Goal: Transaction & Acquisition: Download file/media

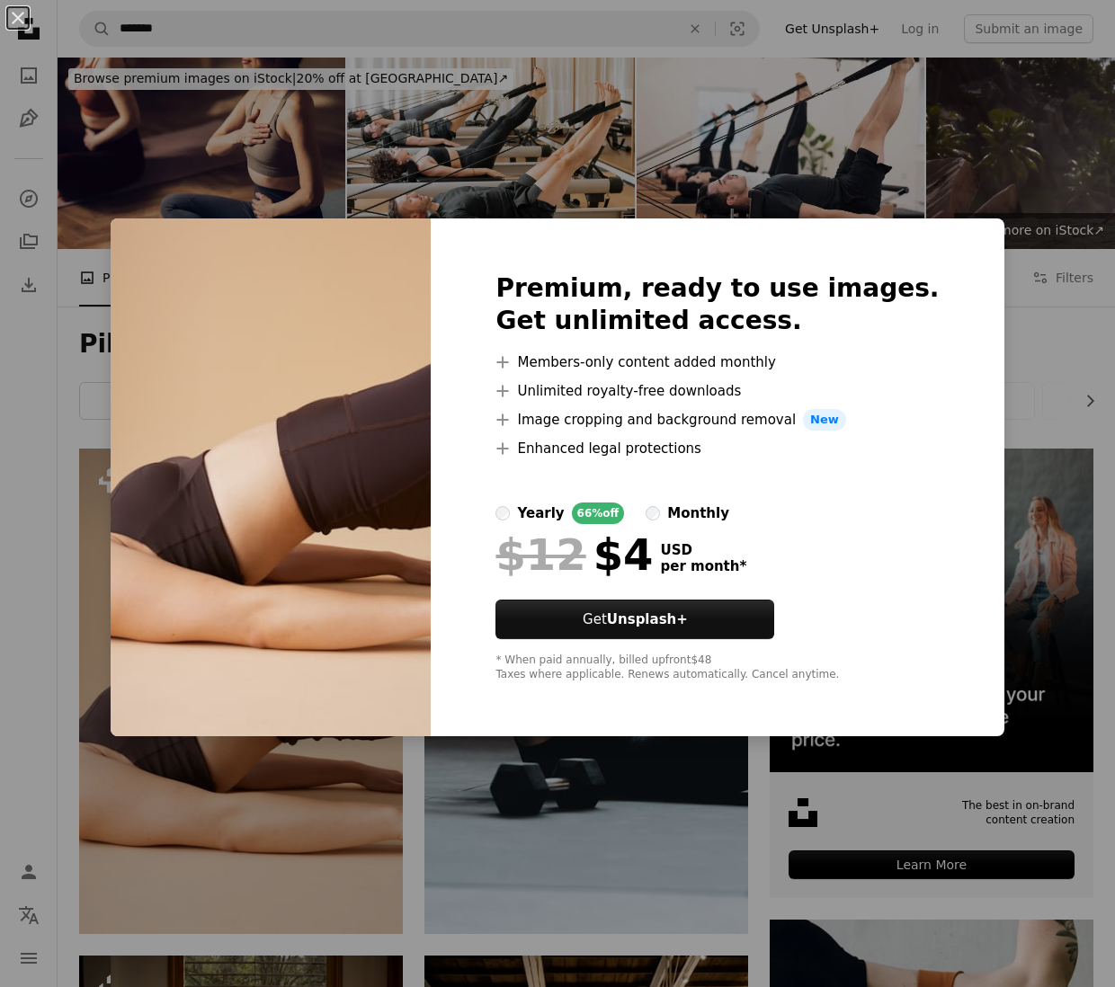
click at [549, 792] on div "An X shape Premium, ready to use images. Get unlimited access. A plus sign Memb…" at bounding box center [557, 493] width 1115 height 987
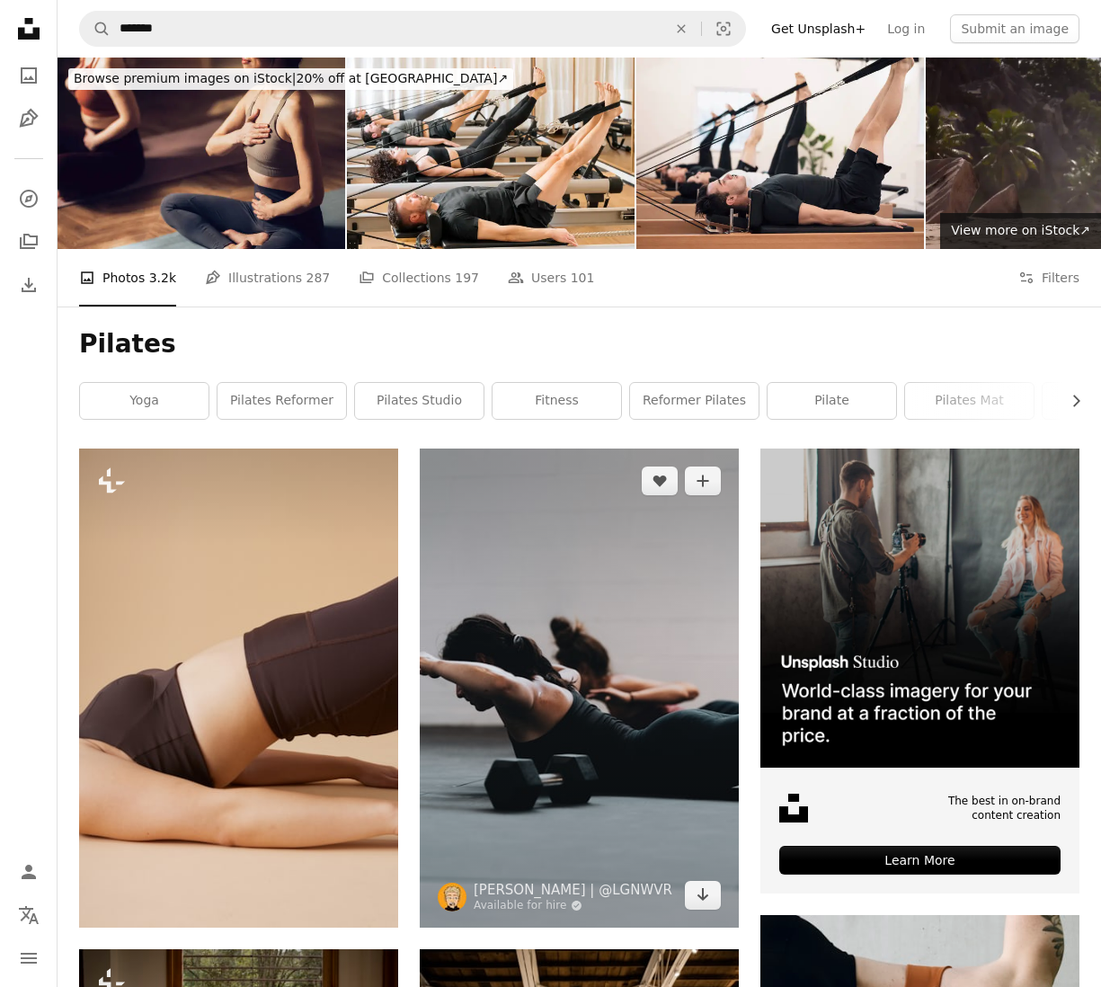
scroll to position [565, 0]
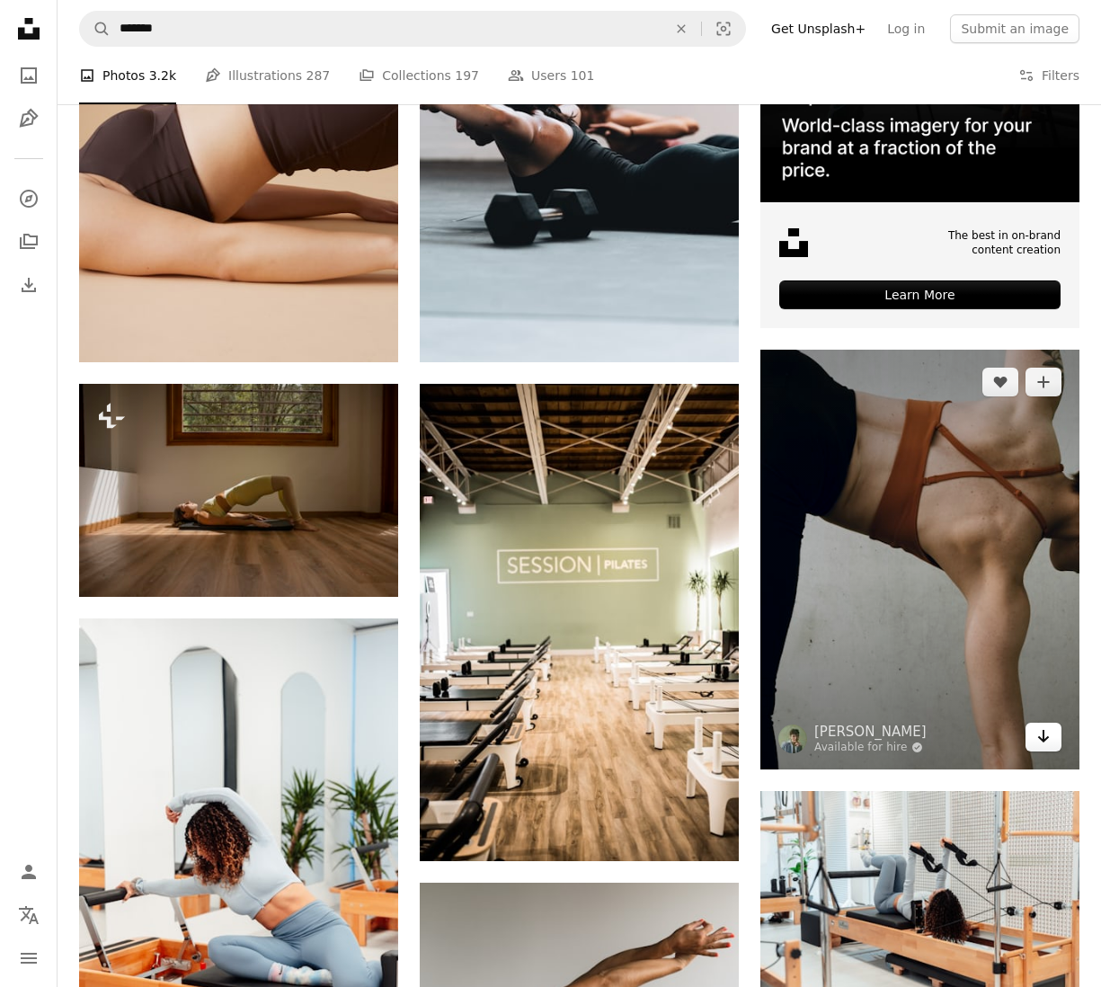
click at [1055, 739] on link "Arrow pointing down" at bounding box center [1044, 737] width 36 height 29
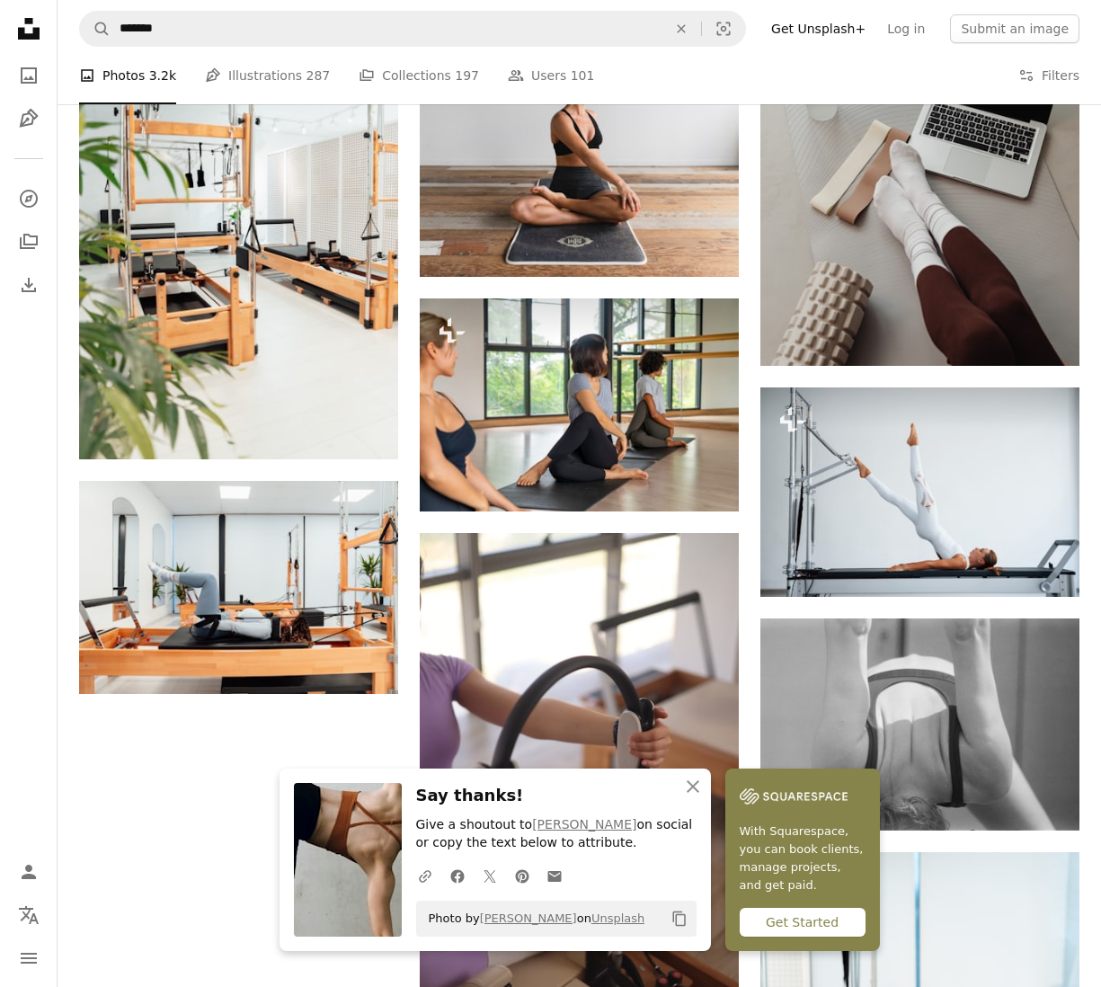
scroll to position [1651, 0]
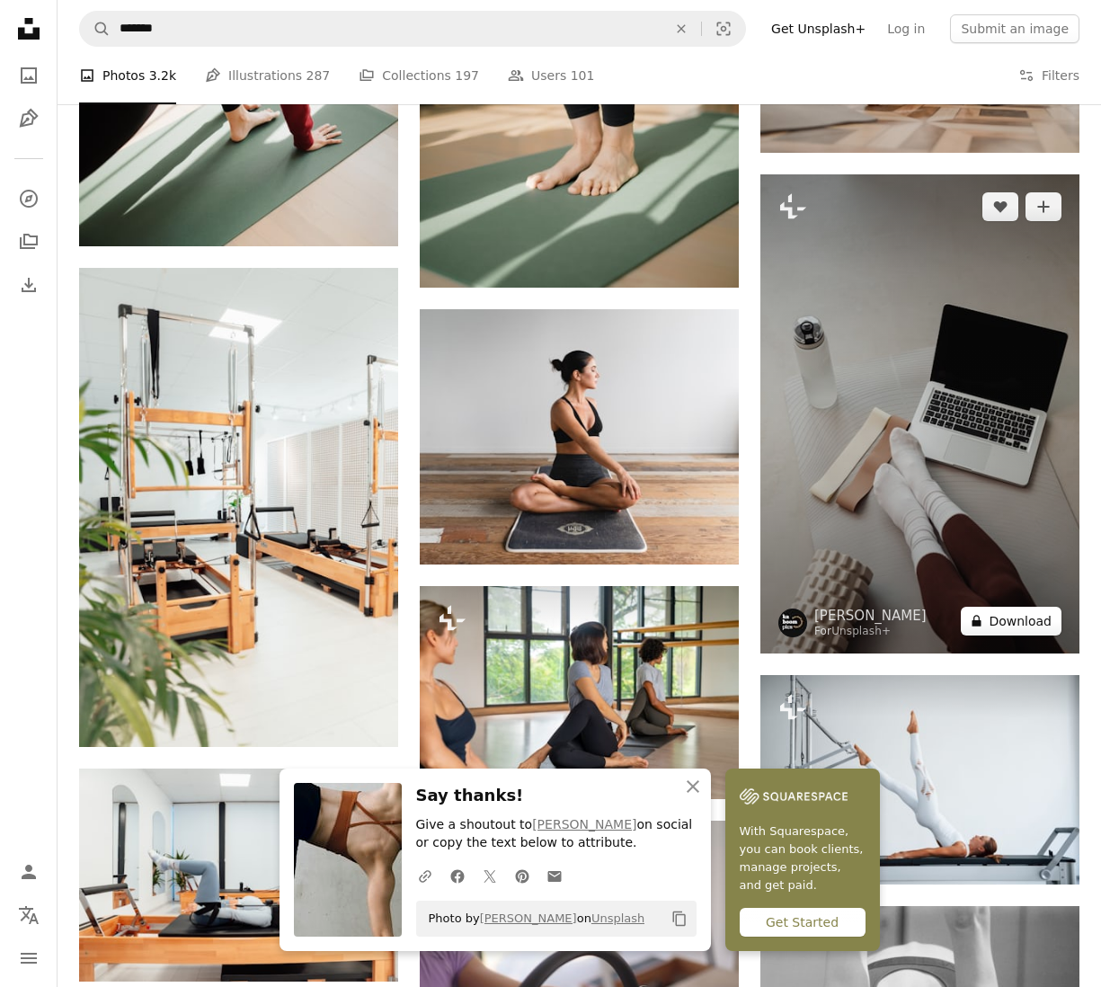
click at [1031, 618] on button "A lock Download" at bounding box center [1011, 621] width 101 height 29
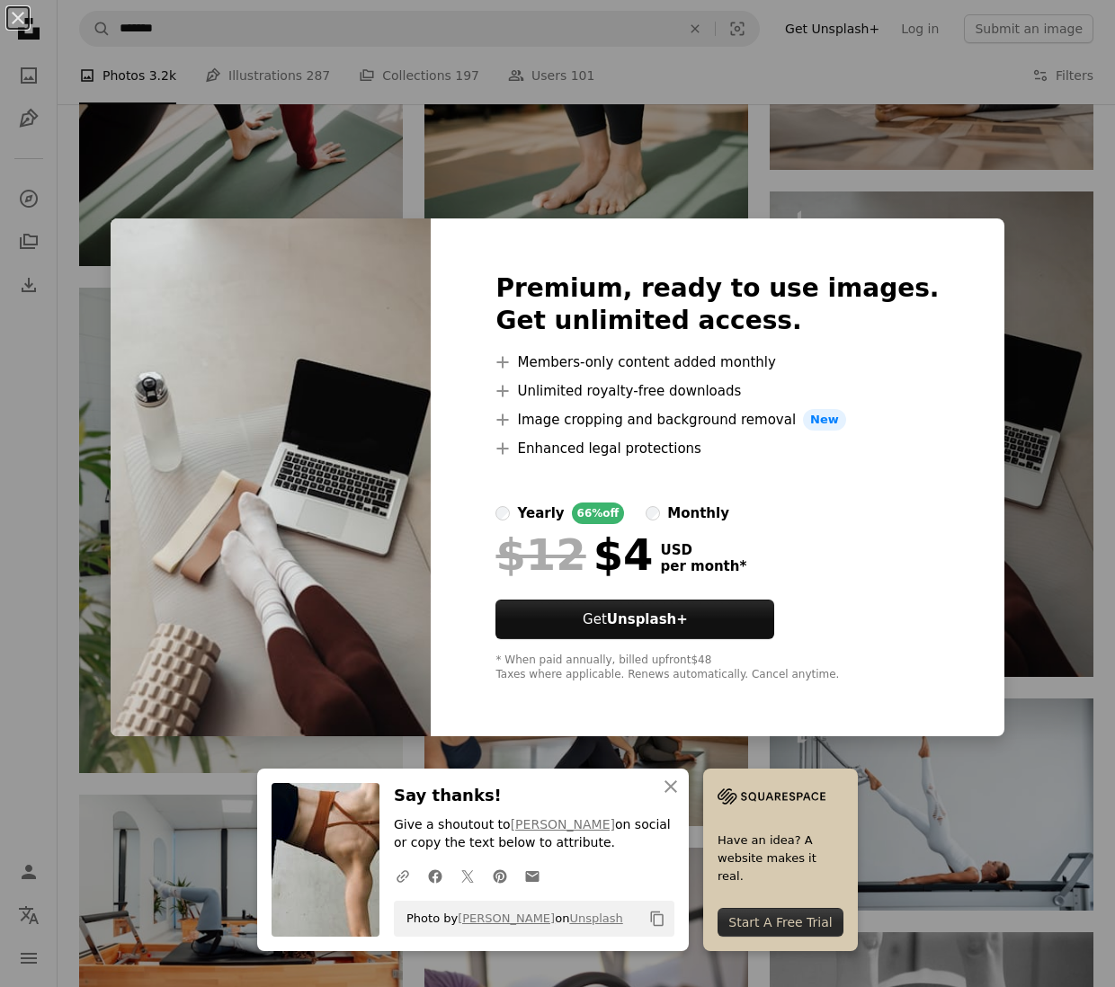
click at [1044, 553] on div "An X shape An X shape Close Say thanks! Give a shoutout to [PERSON_NAME] on soc…" at bounding box center [557, 493] width 1115 height 987
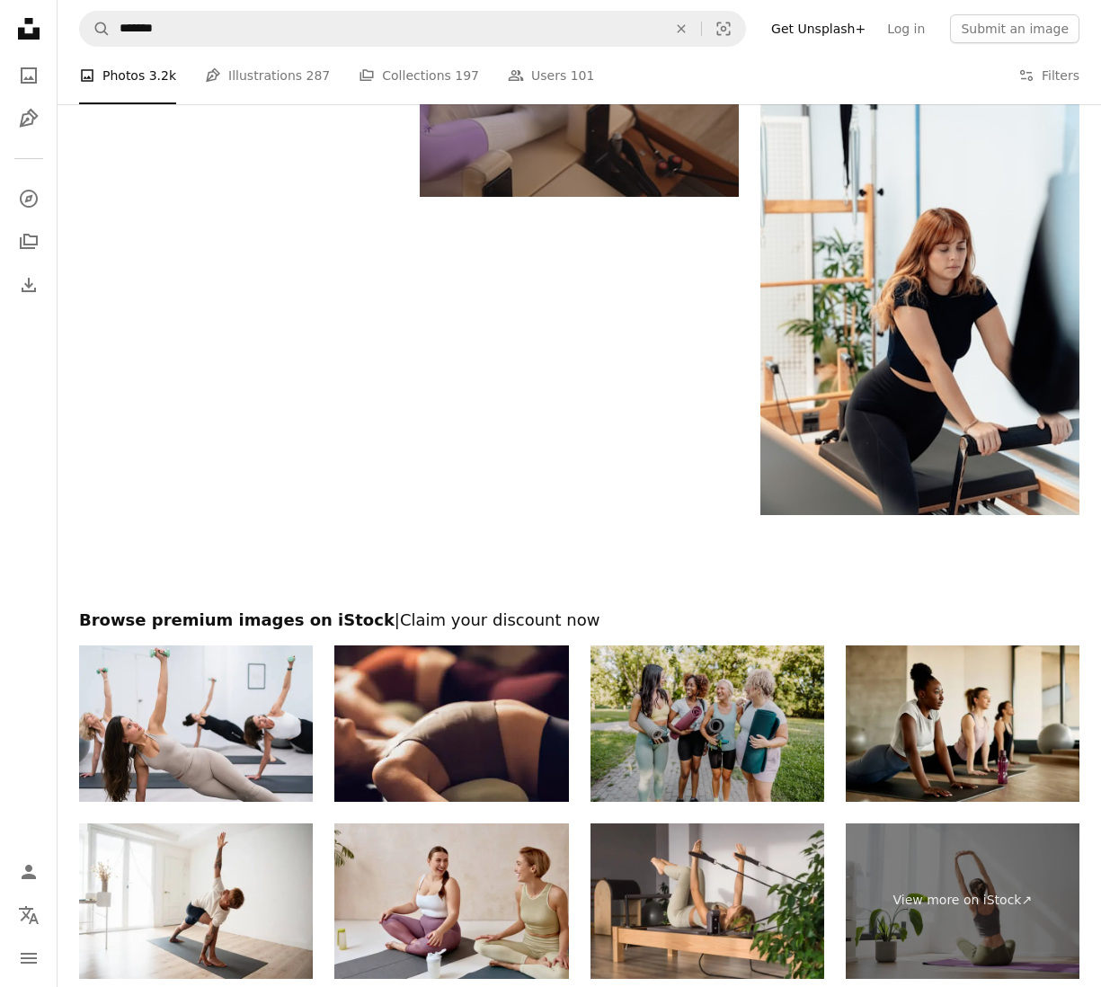
scroll to position [3082, 0]
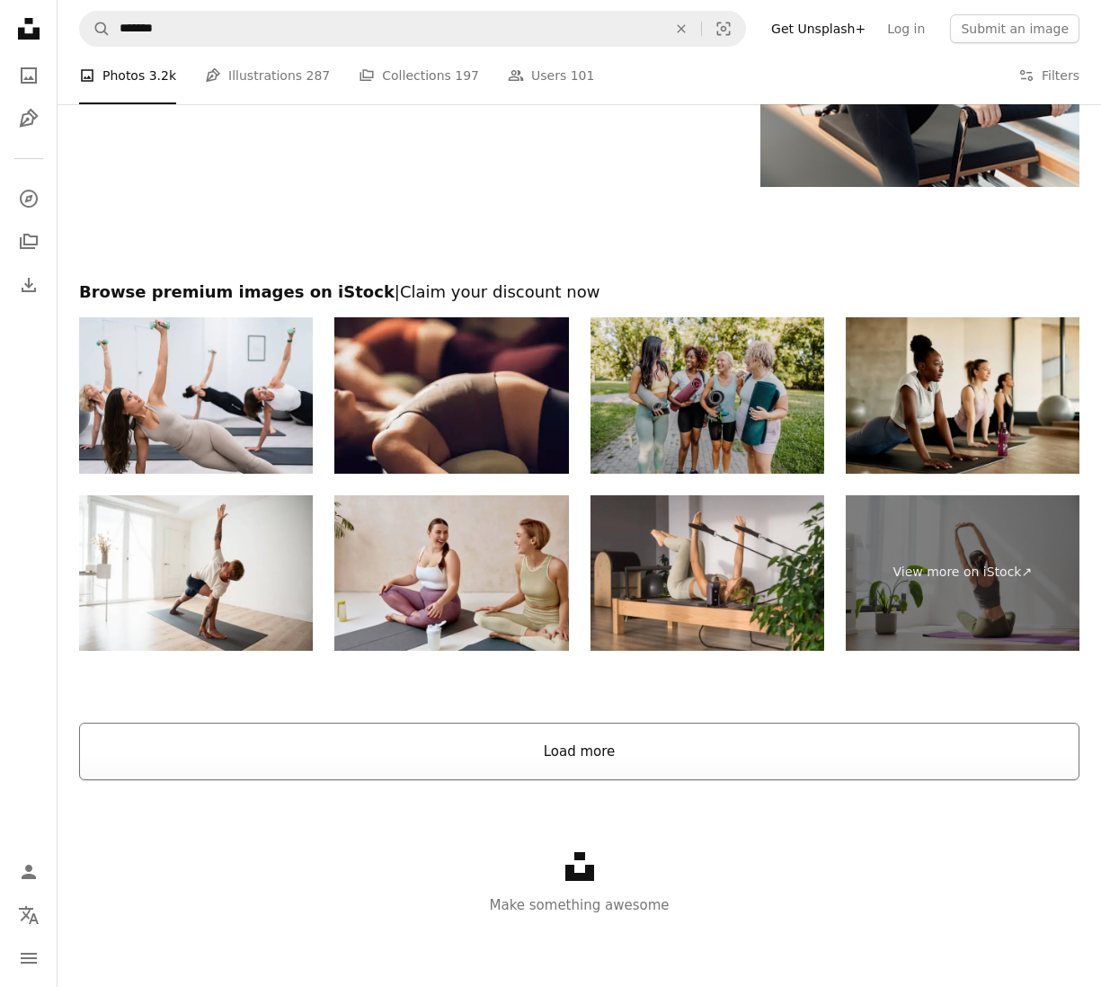
click at [600, 748] on button "Load more" at bounding box center [579, 752] width 1001 height 58
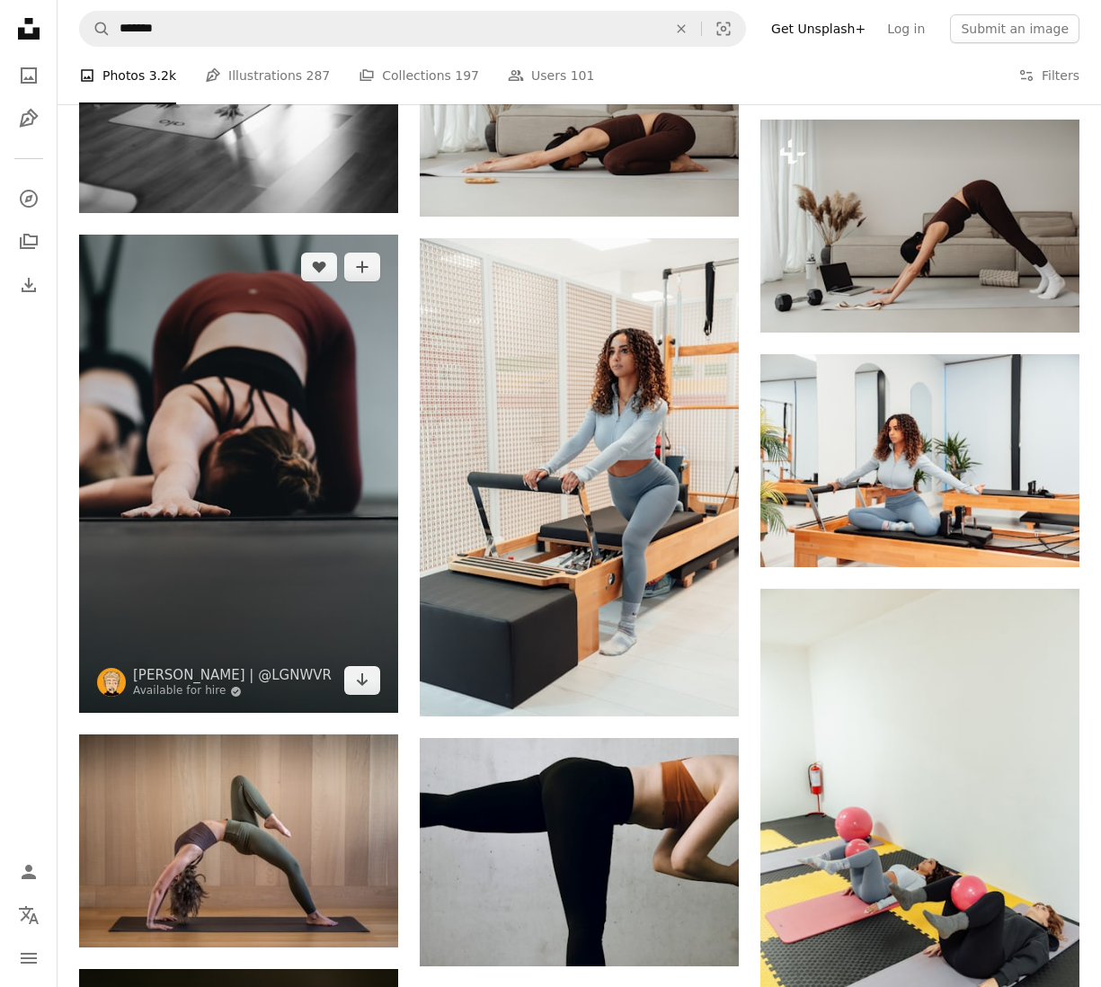
scroll to position [4880, 0]
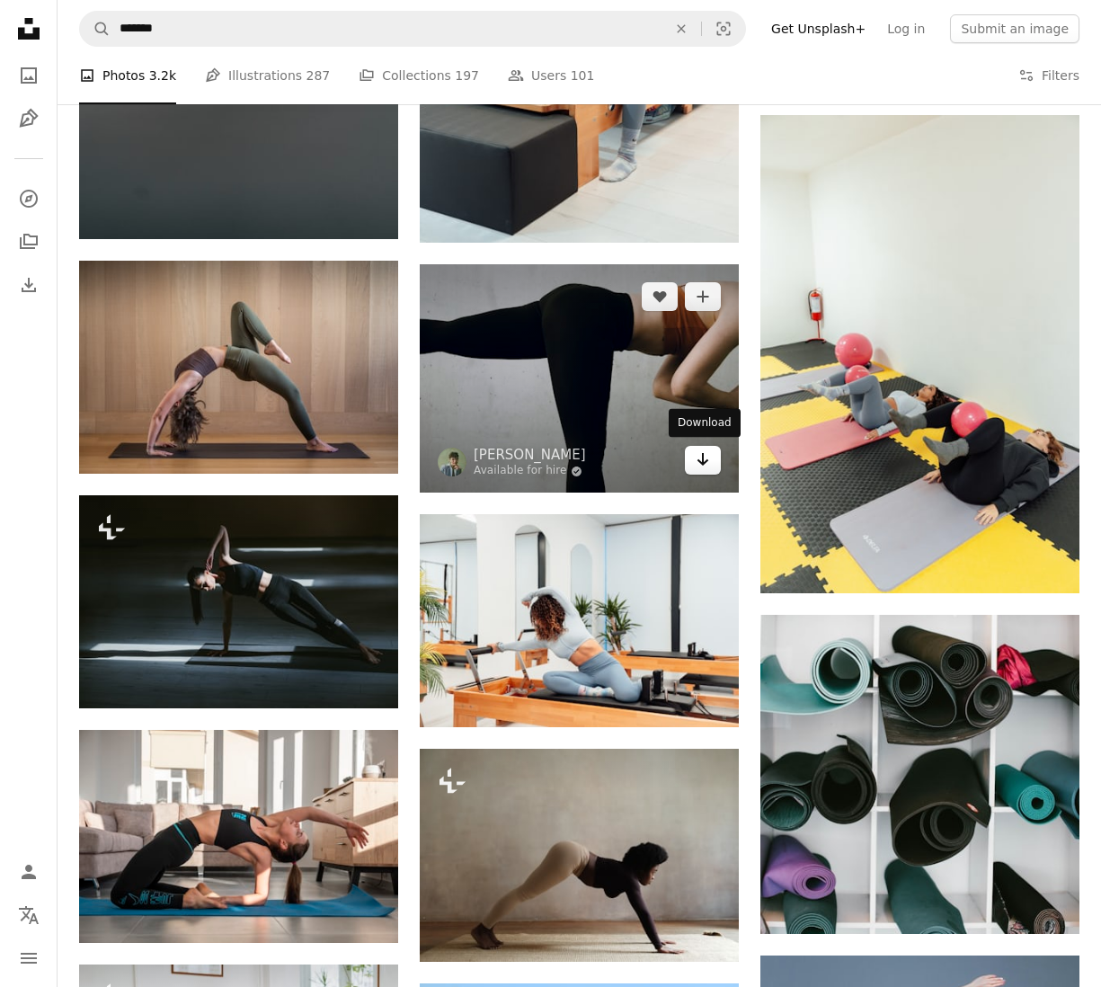
click at [697, 459] on icon "Arrow pointing down" at bounding box center [703, 460] width 14 height 22
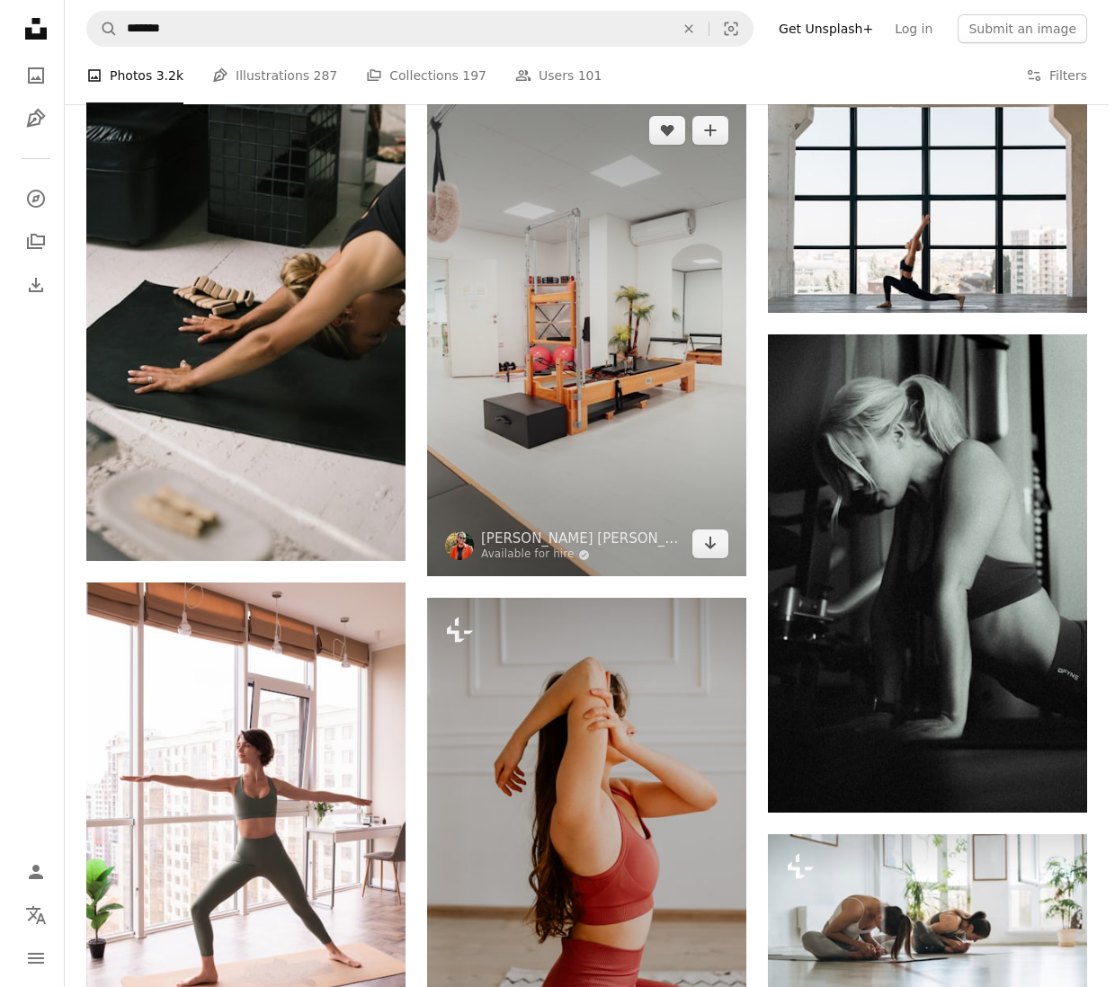
scroll to position [21608, 0]
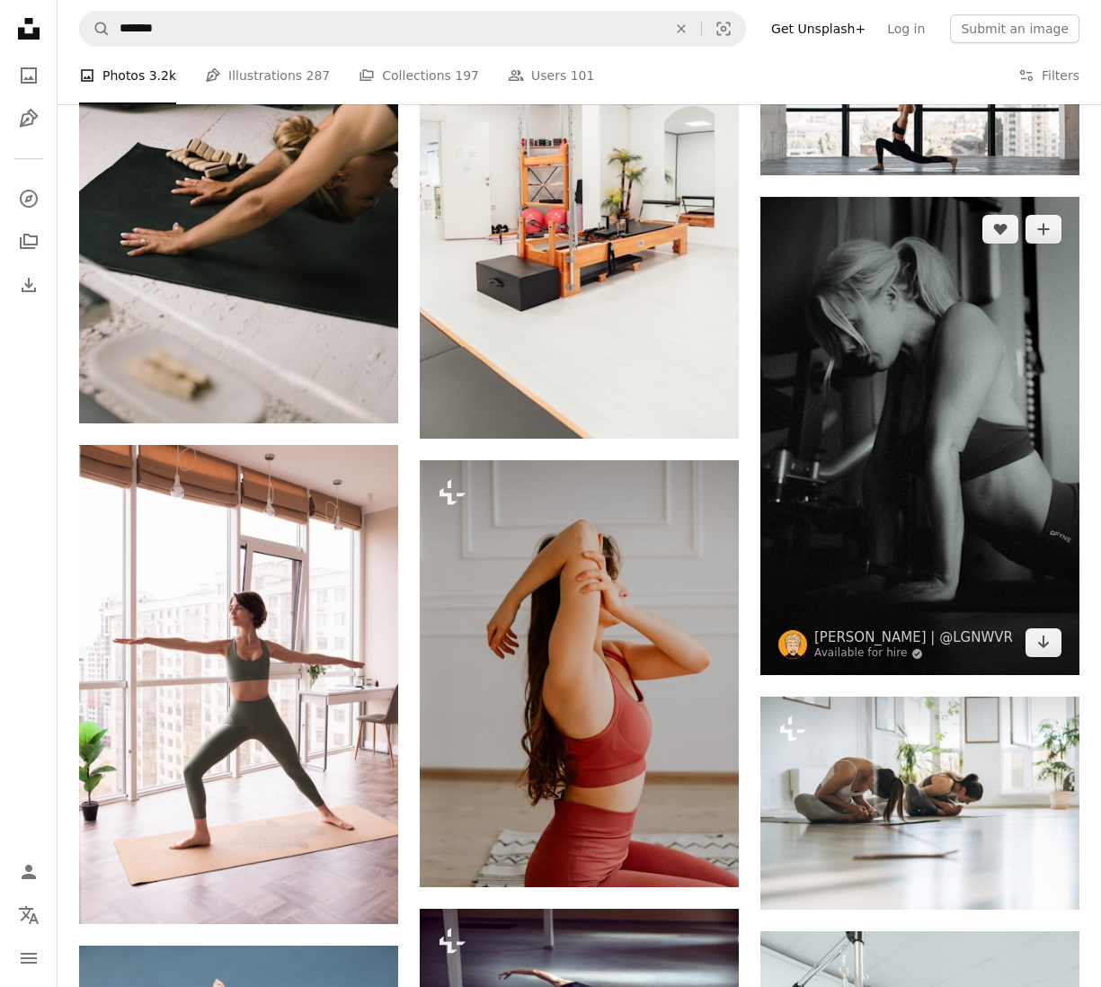
click at [858, 419] on img at bounding box center [920, 436] width 319 height 479
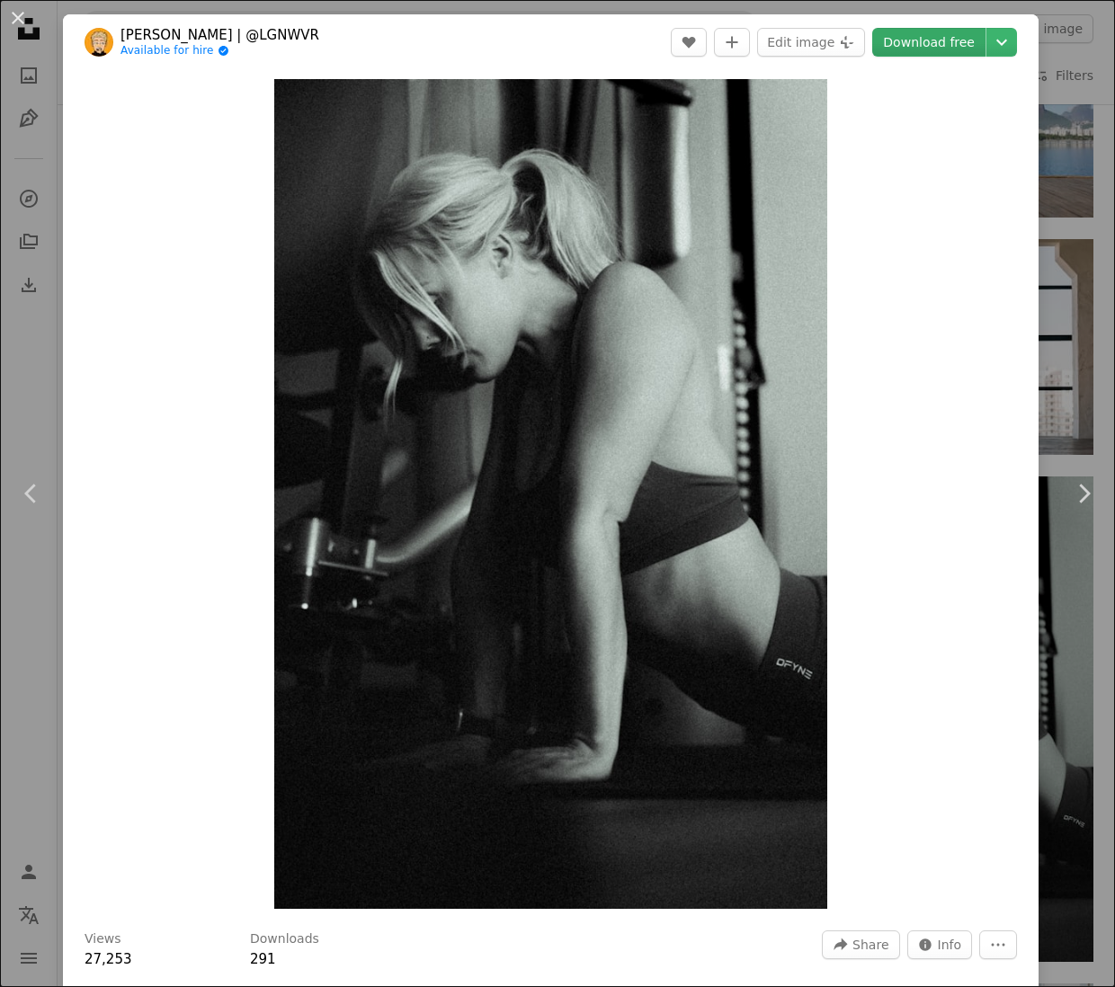
click at [927, 41] on link "Download free" at bounding box center [928, 42] width 113 height 29
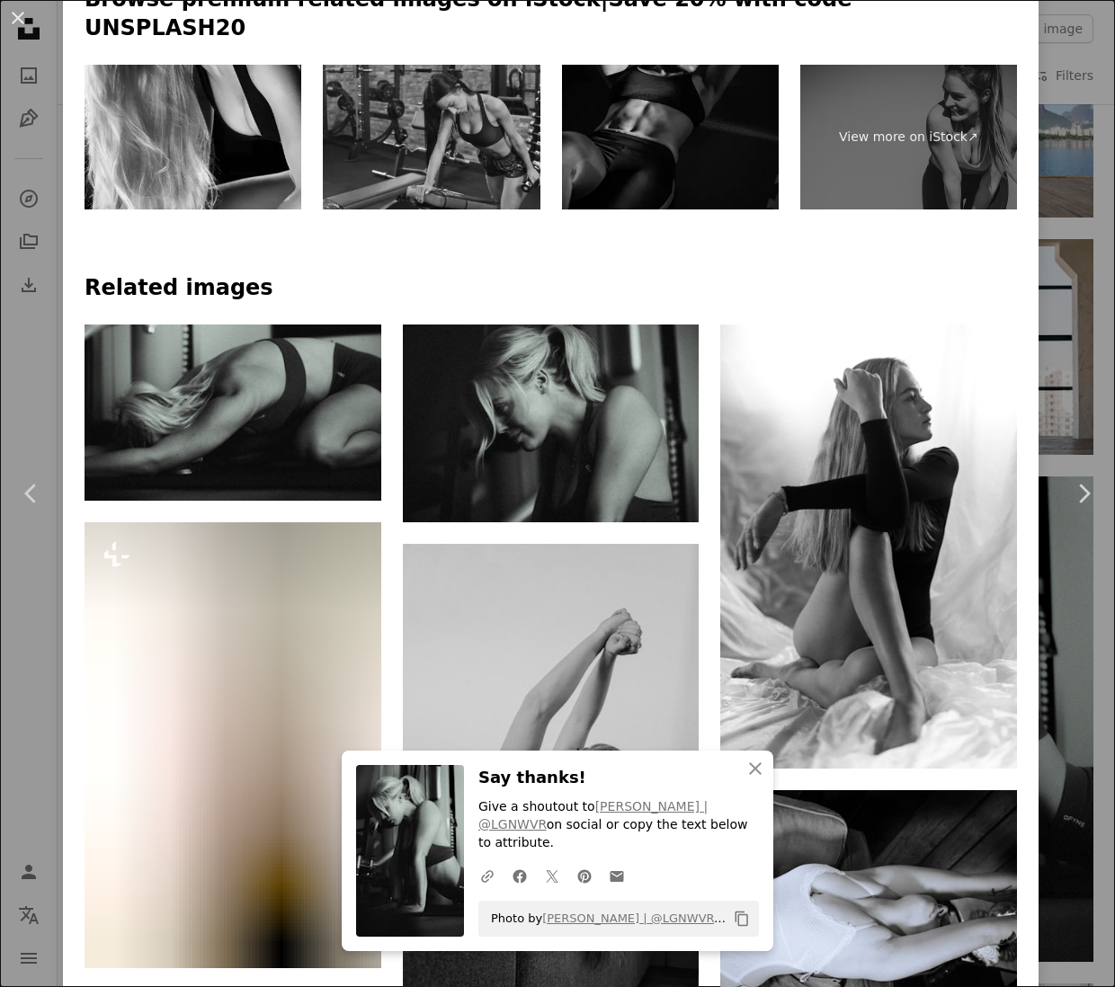
scroll to position [1259, 0]
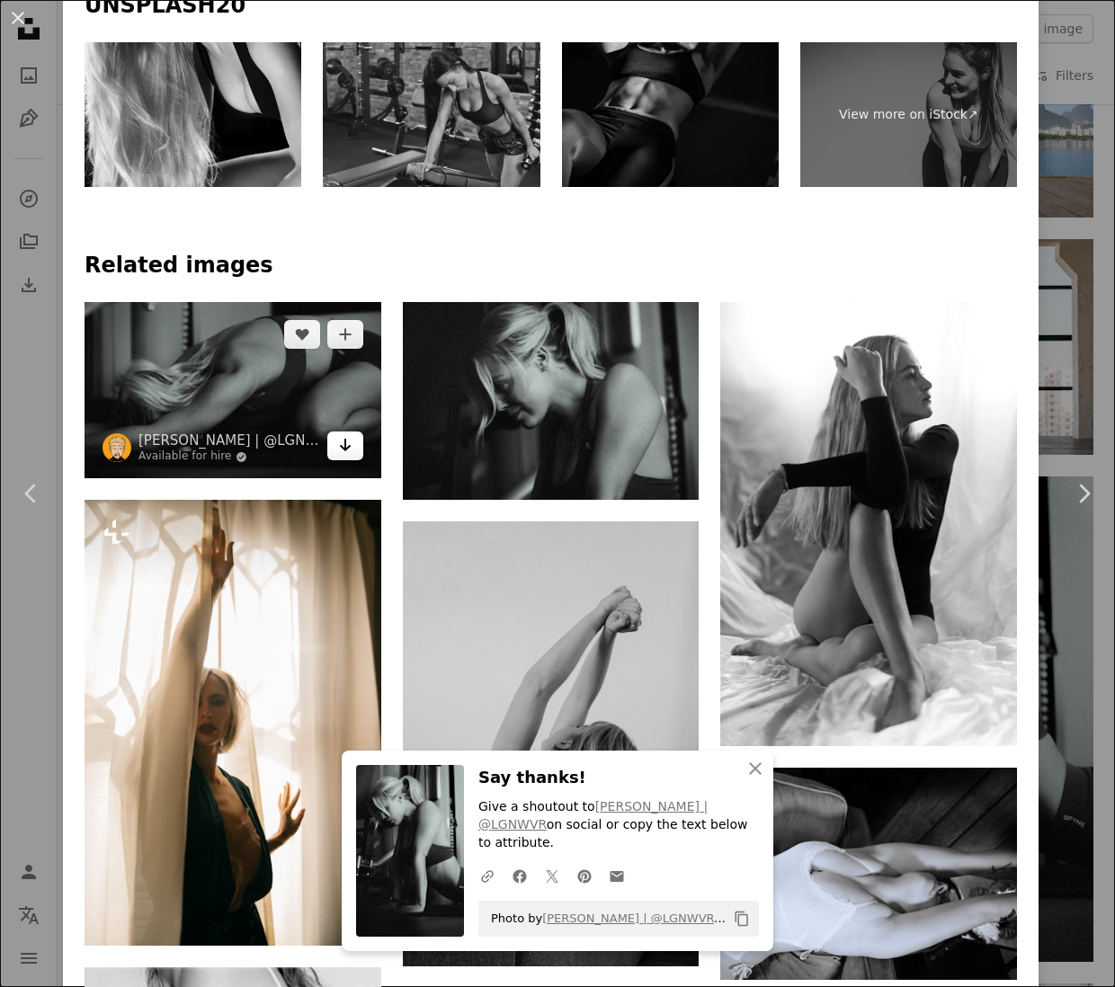
click at [341, 434] on icon "Arrow pointing down" at bounding box center [345, 445] width 14 height 22
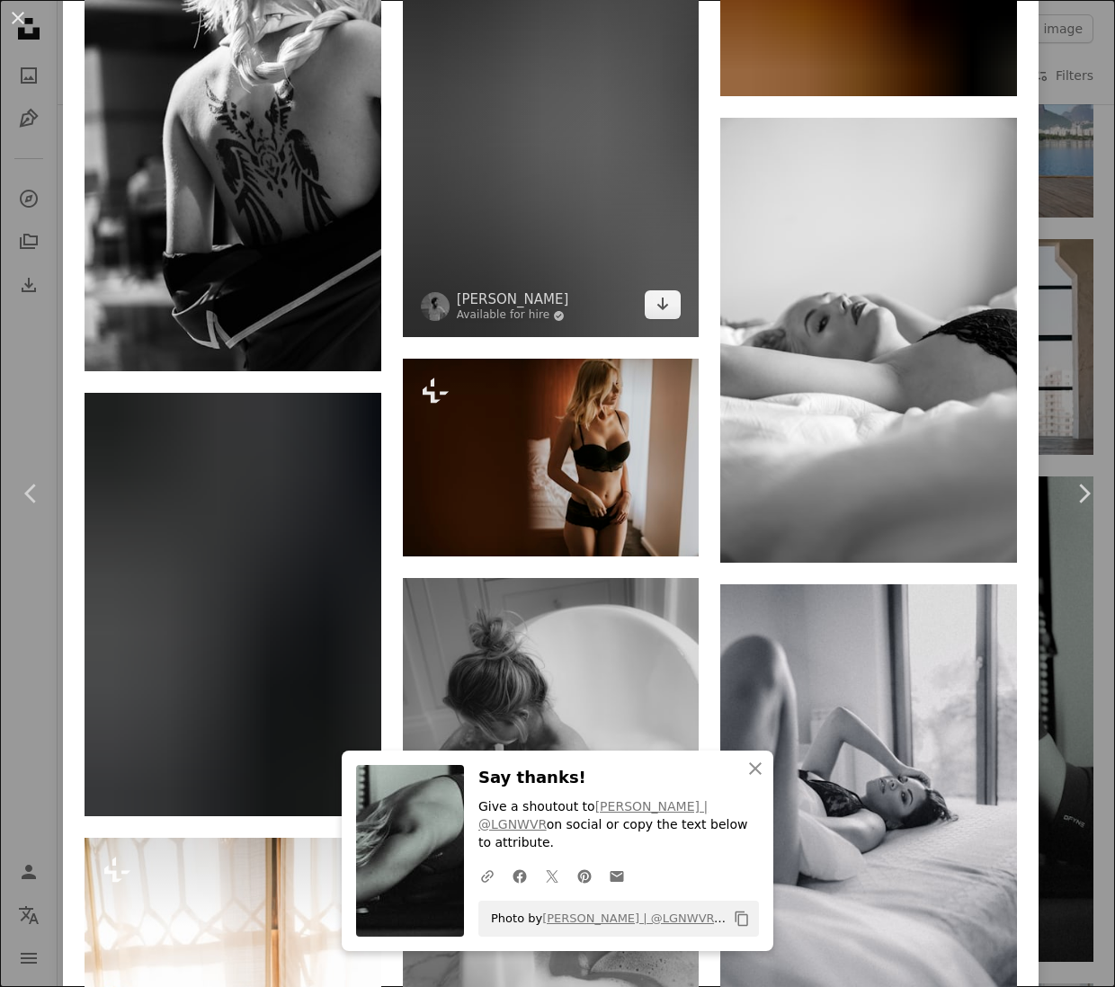
scroll to position [5237, 0]
